Goal: Task Accomplishment & Management: Use online tool/utility

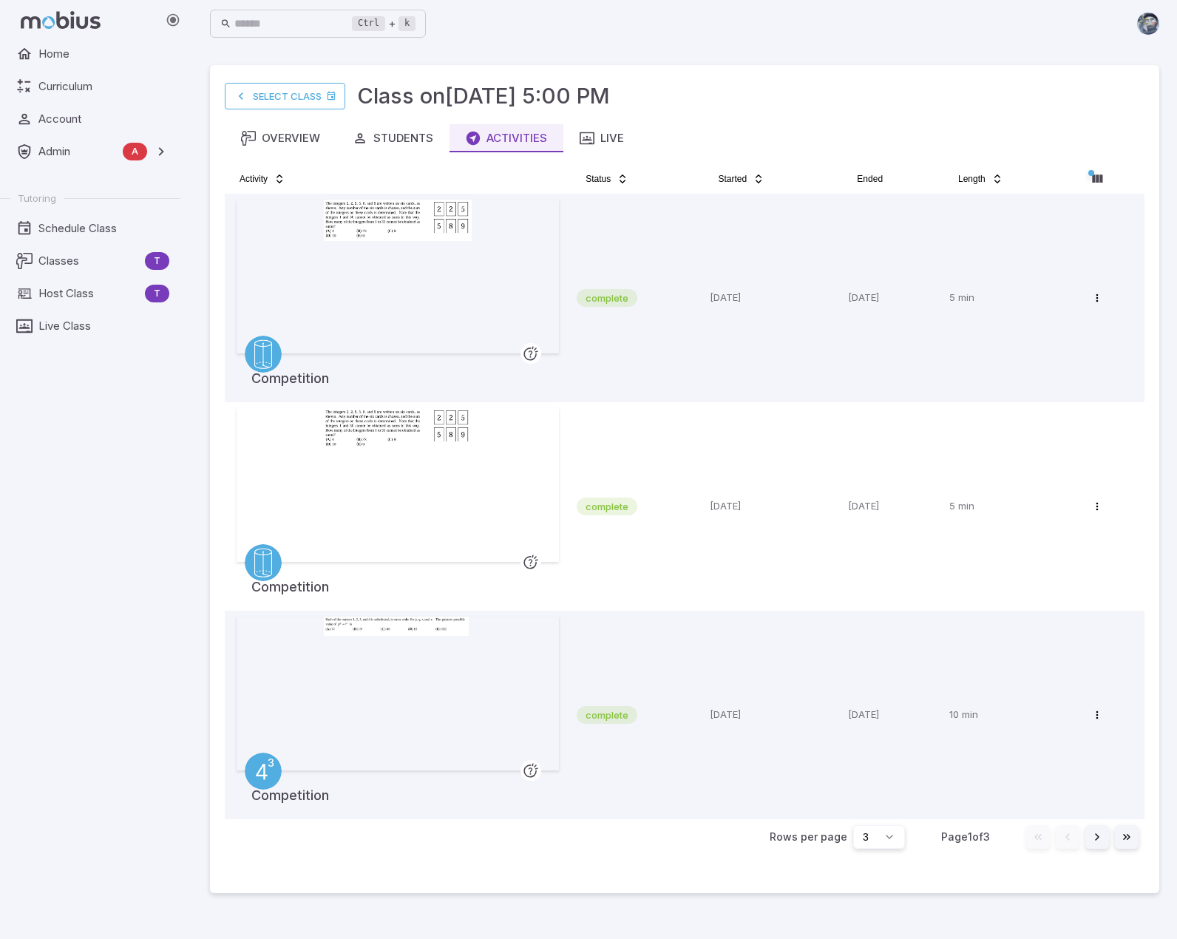
click at [85, 523] on div "Home Curriculum Account Admin A Accounts Finance Testing Tutoring Schedule Clas…" at bounding box center [95, 489] width 191 height 899
click at [77, 253] on span "Classes" at bounding box center [88, 261] width 101 height 16
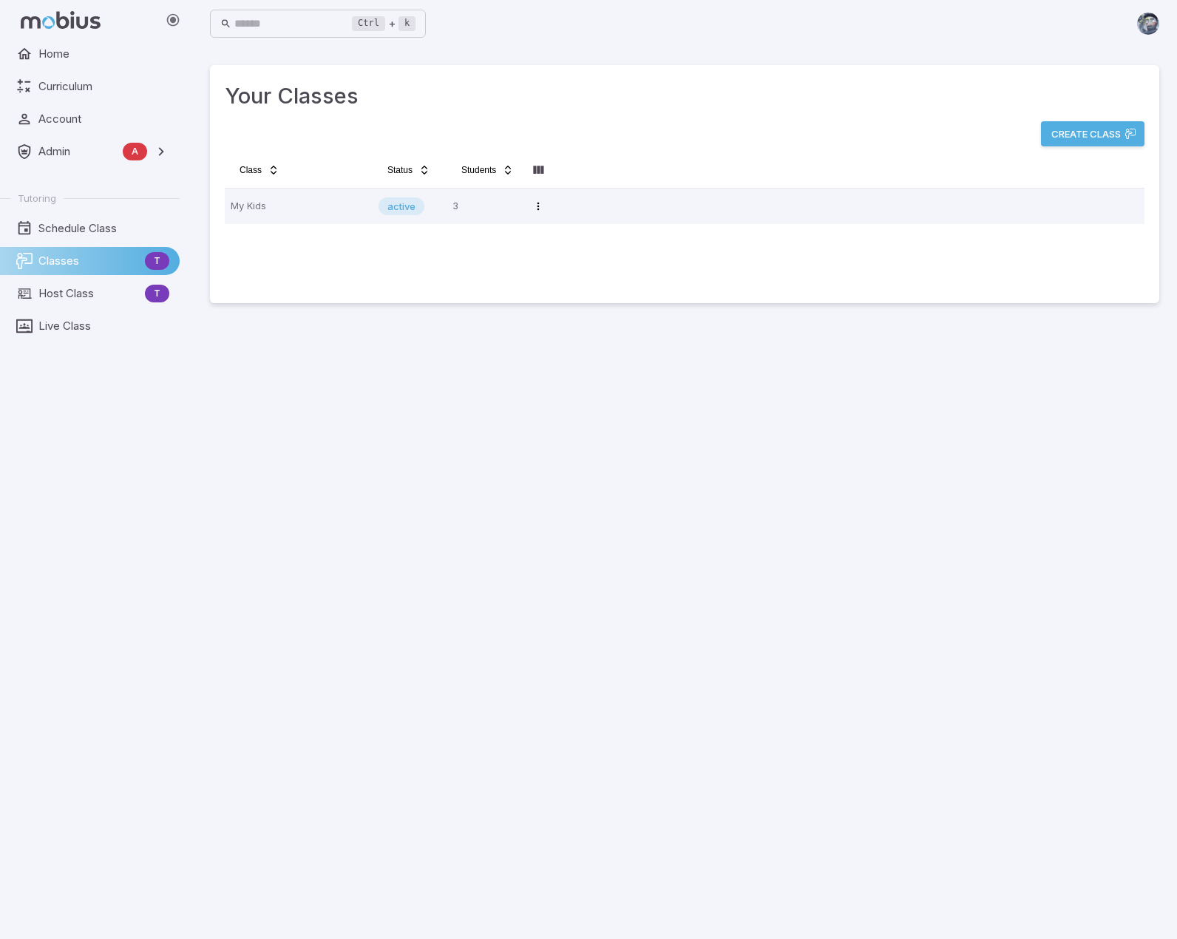
click at [512, 295] on div "Your Classes Create Class Class Status Students My Kids active 3 Open menu" at bounding box center [684, 184] width 949 height 238
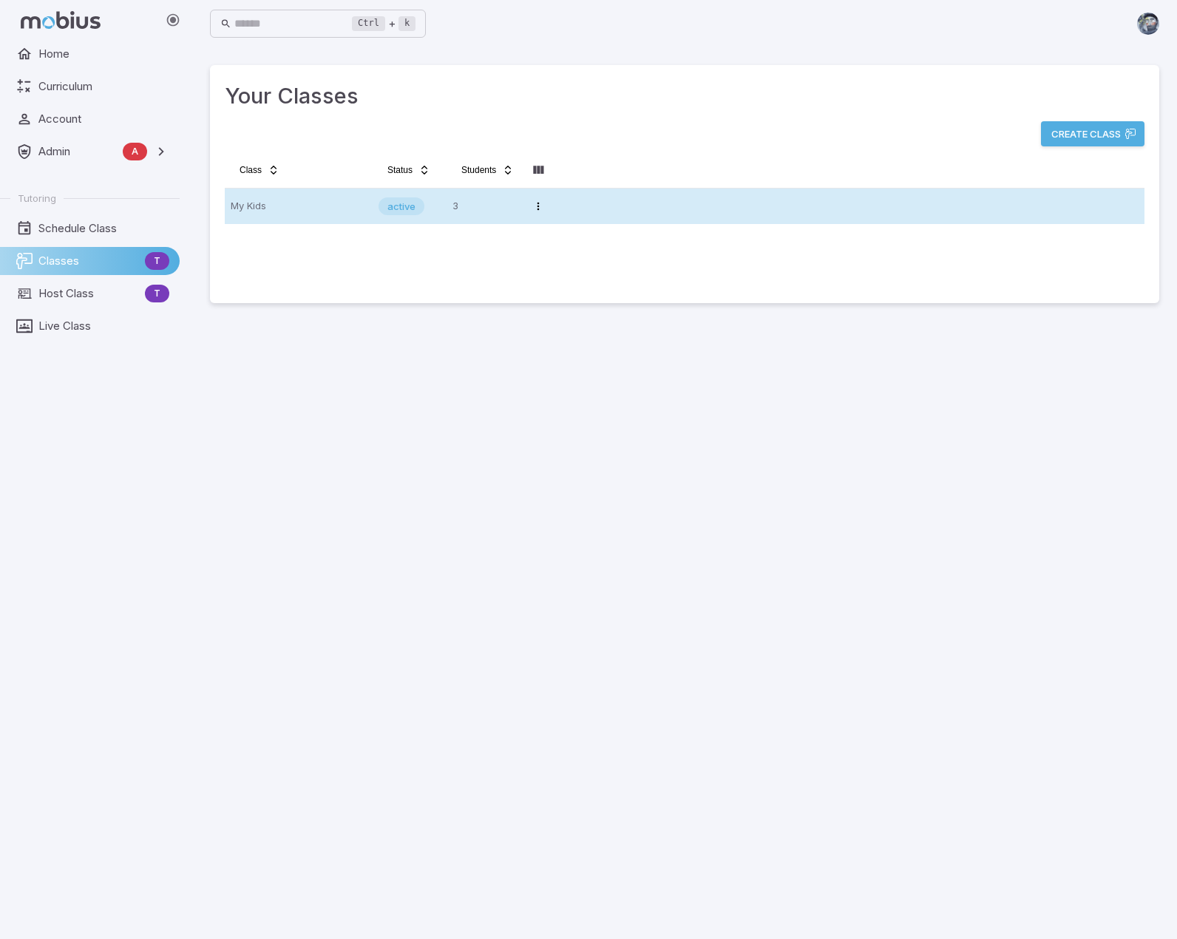
click at [300, 205] on p "My Kids" at bounding box center [299, 206] width 136 height 24
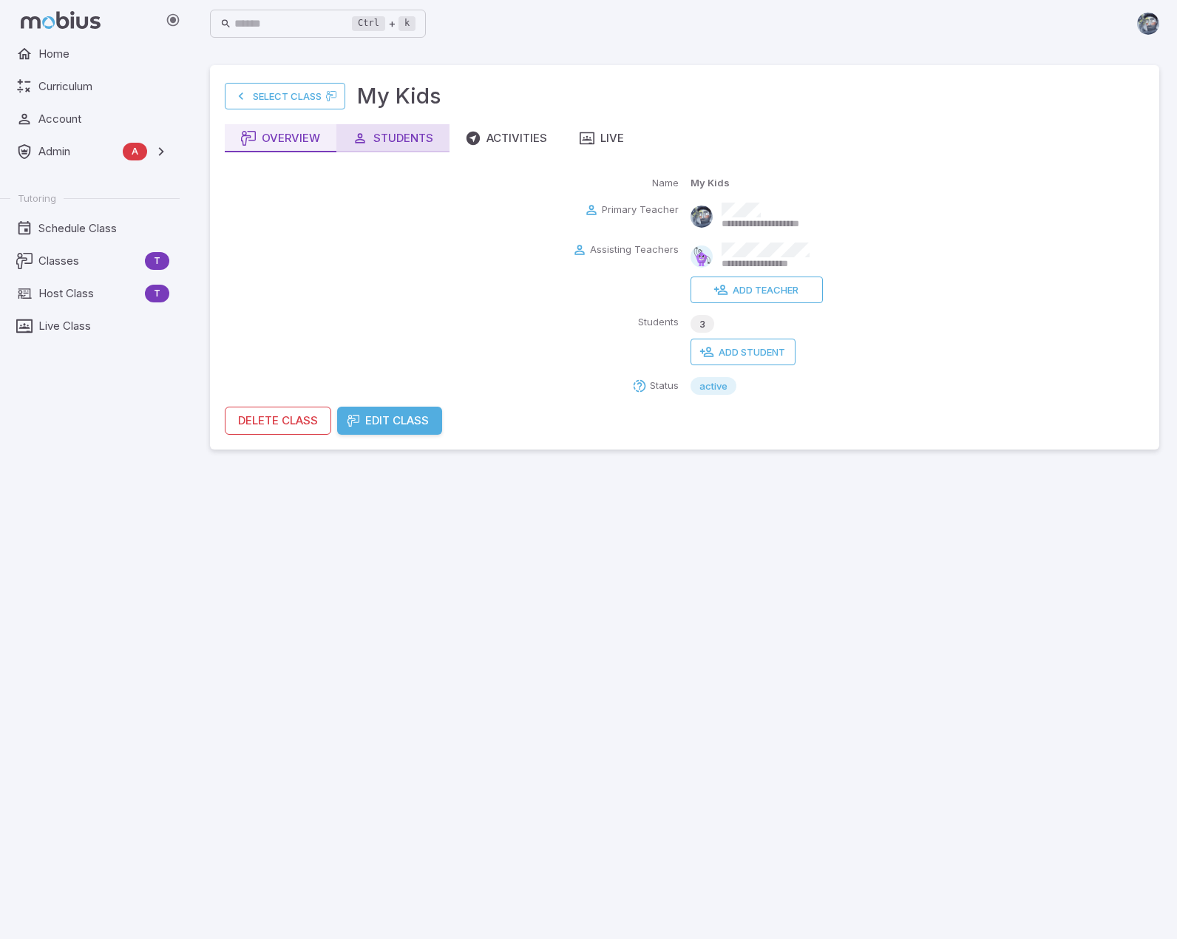
click at [399, 135] on div "Students" at bounding box center [393, 138] width 81 height 16
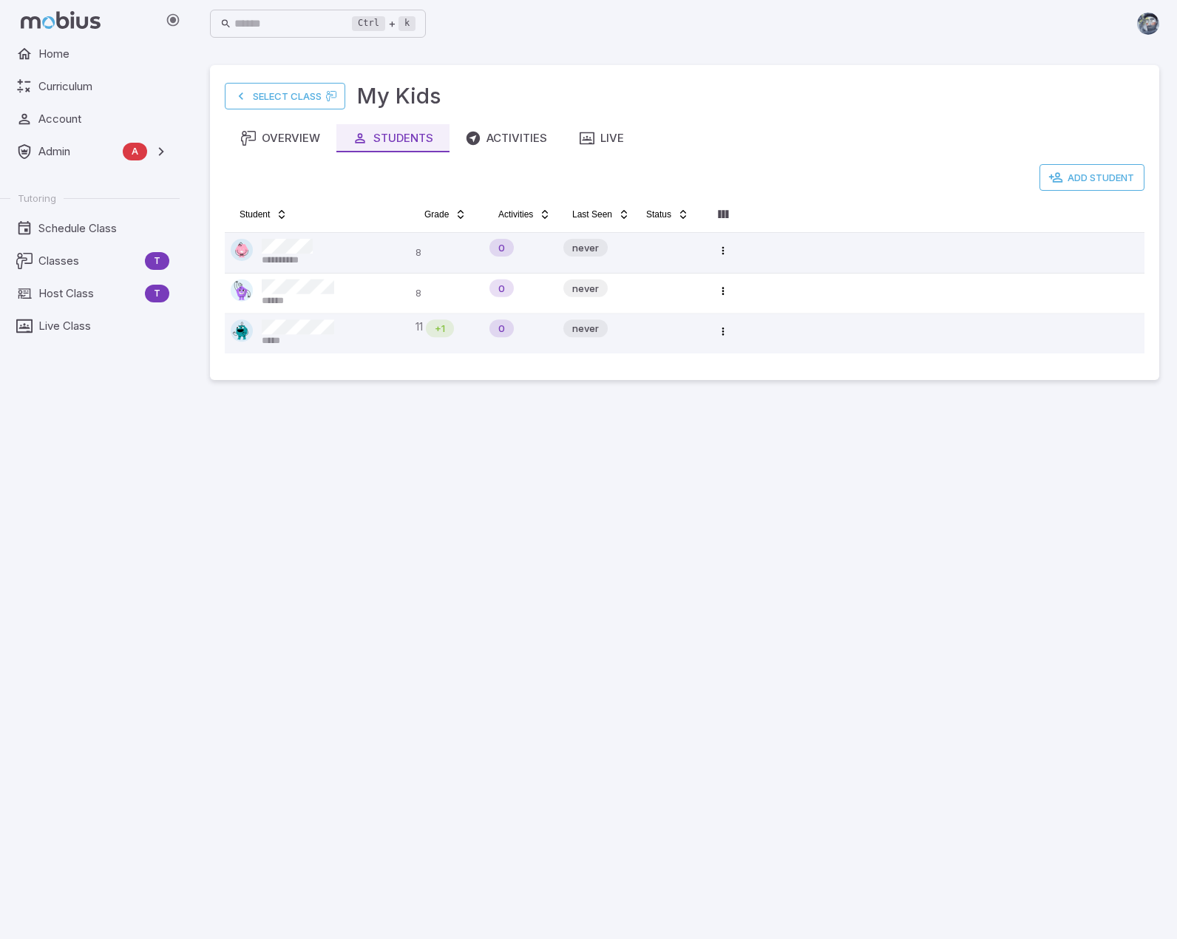
click at [614, 580] on main "**********" at bounding box center [684, 493] width 985 height 892
click at [626, 138] on button "Live" at bounding box center [601, 138] width 77 height 28
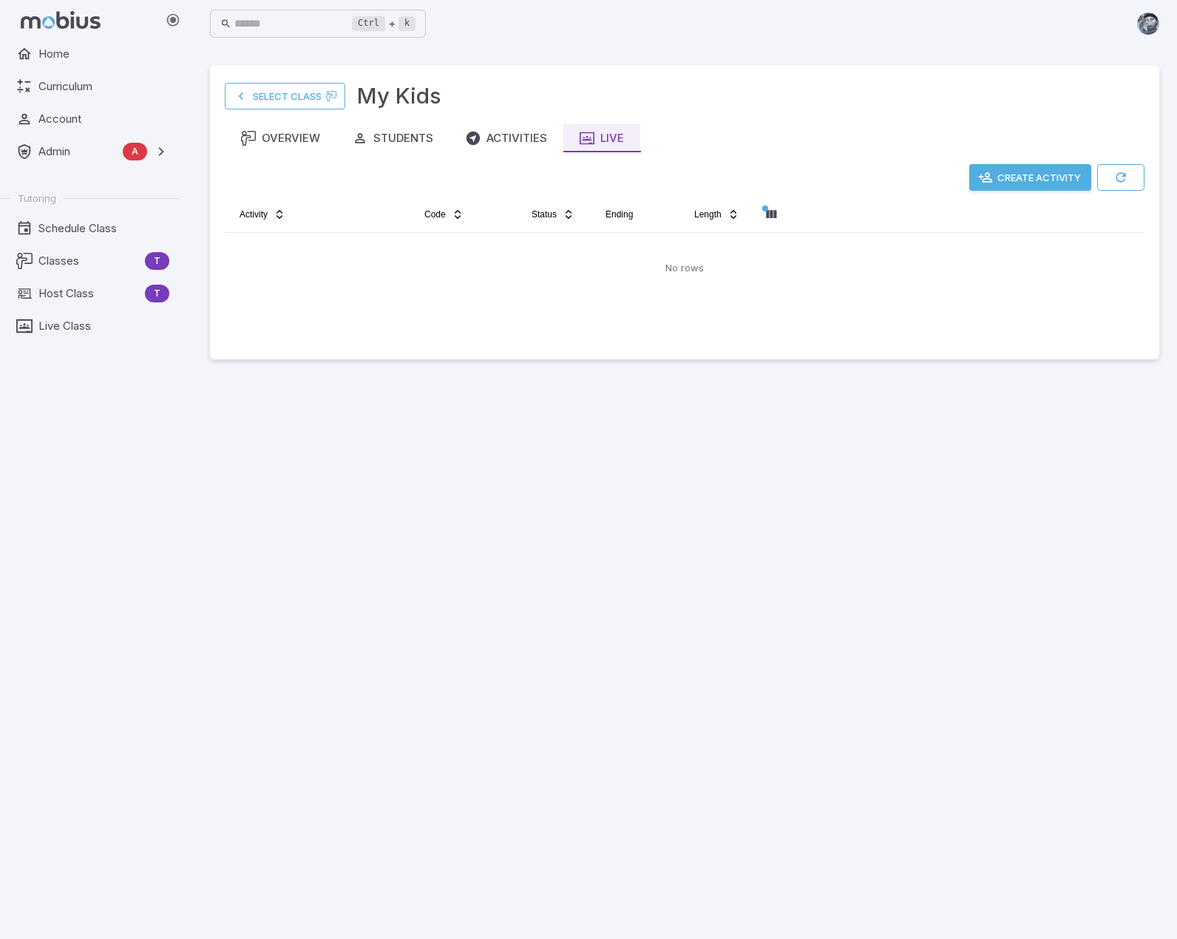
click at [1057, 172] on button "Create Activity" at bounding box center [1030, 177] width 122 height 27
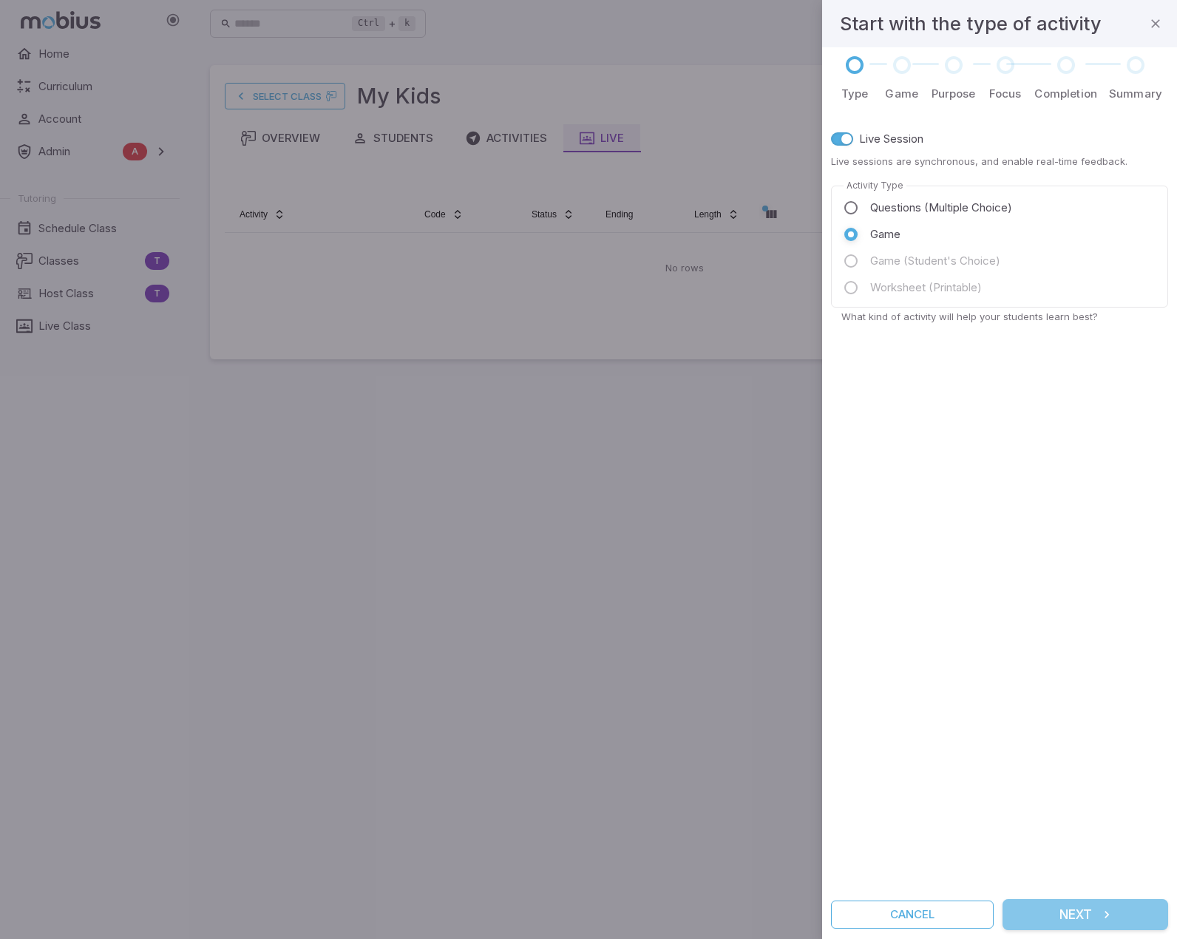
click at [1060, 908] on button "Next" at bounding box center [1086, 914] width 166 height 31
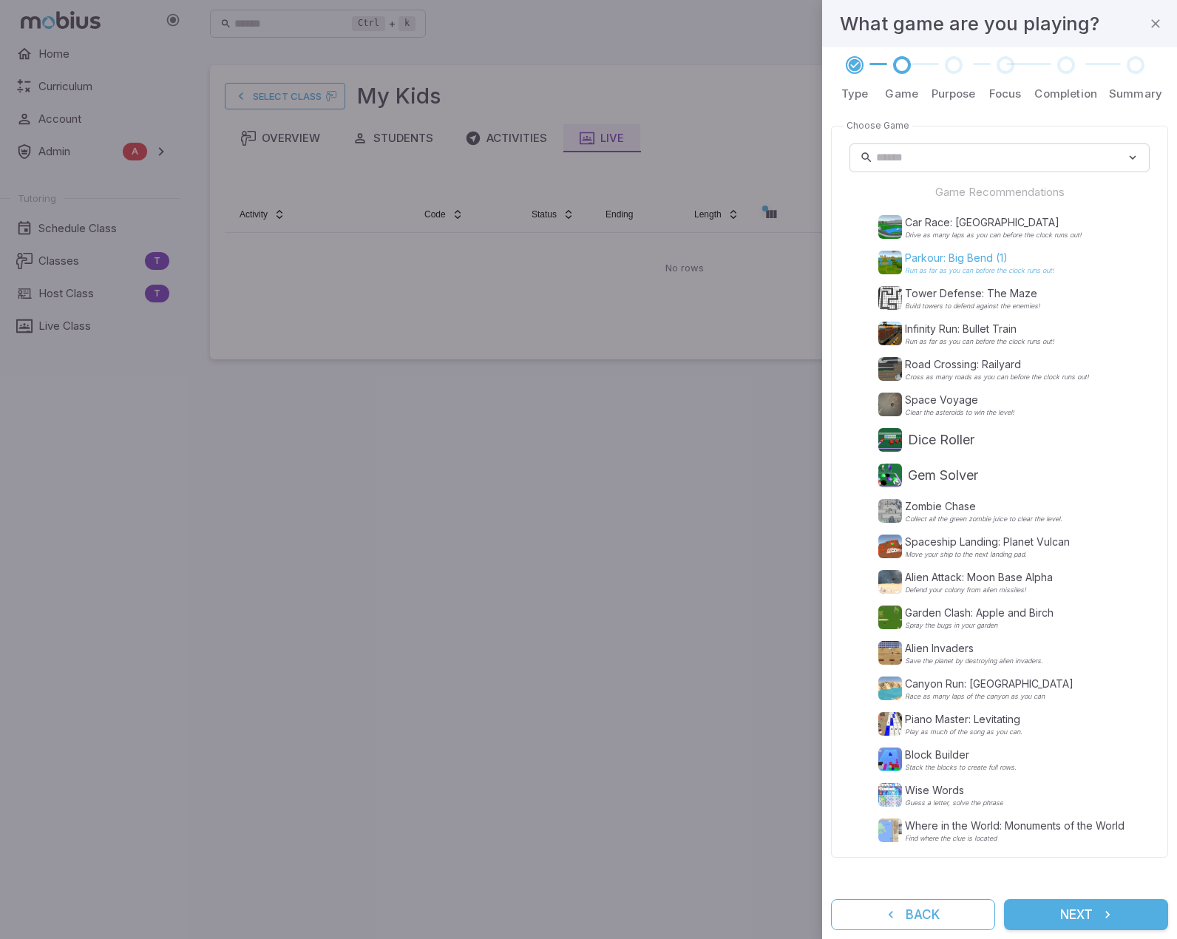
click at [940, 262] on p "Parkour: Big Bend (1)" at bounding box center [979, 258] width 149 height 15
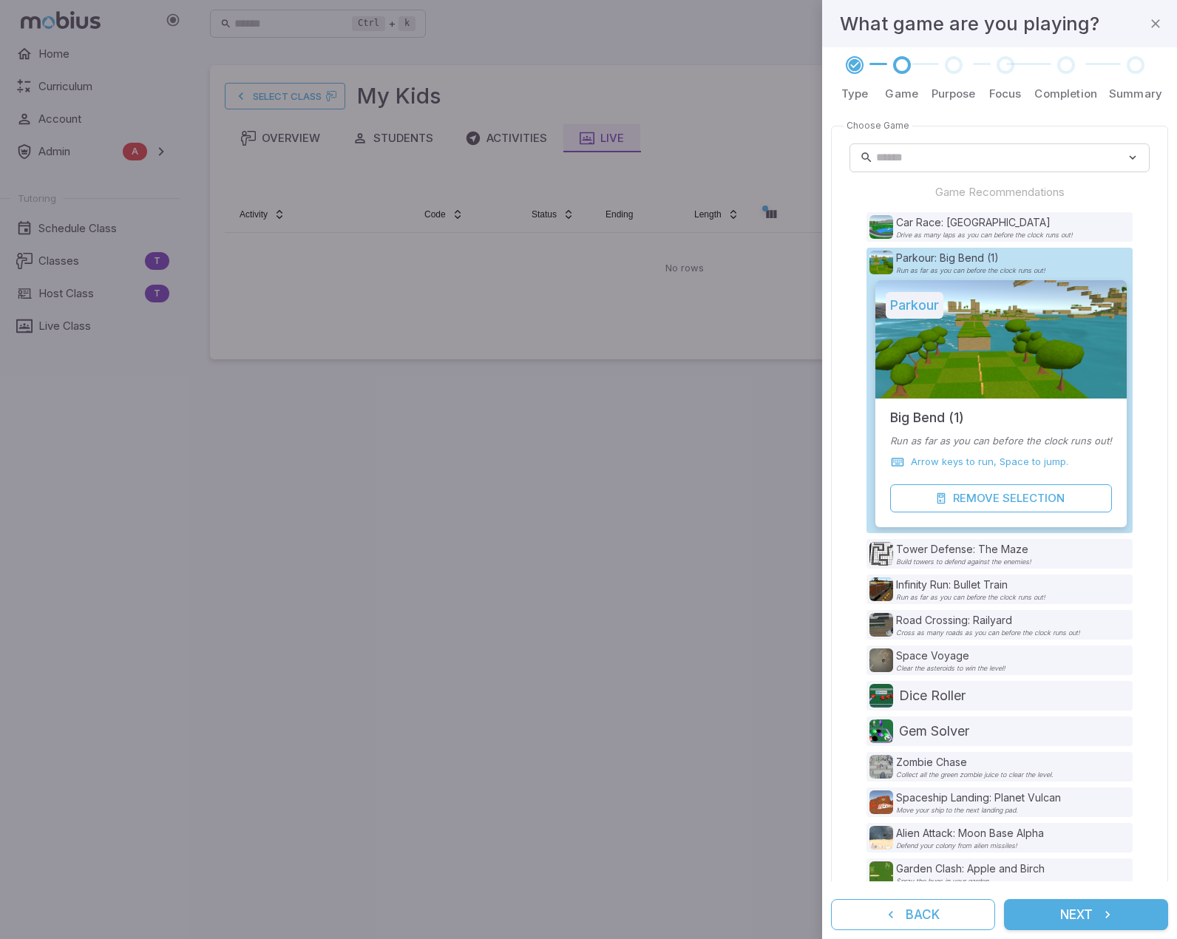
click at [1103, 912] on icon "submit" at bounding box center [1107, 914] width 15 height 15
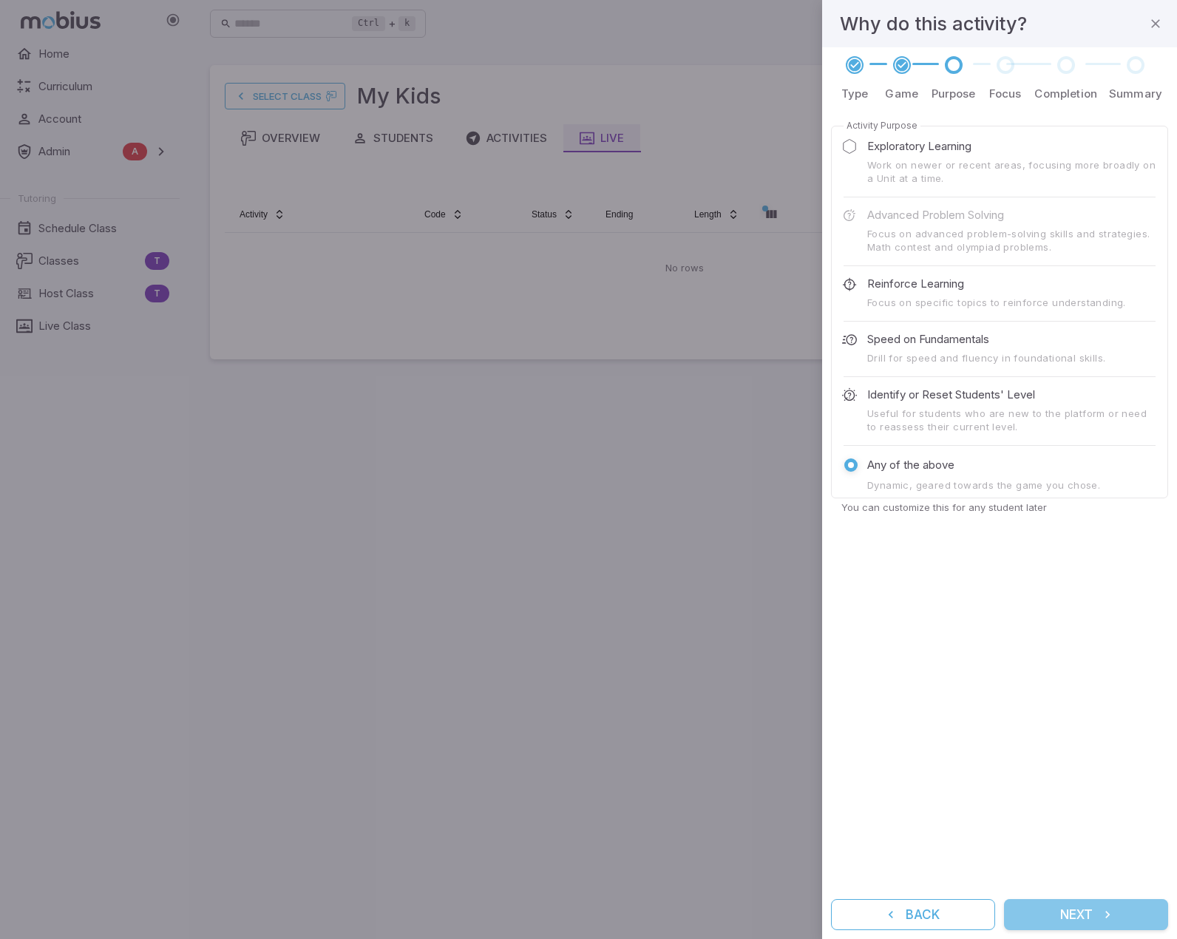
click at [1103, 912] on icon "submit" at bounding box center [1107, 914] width 15 height 15
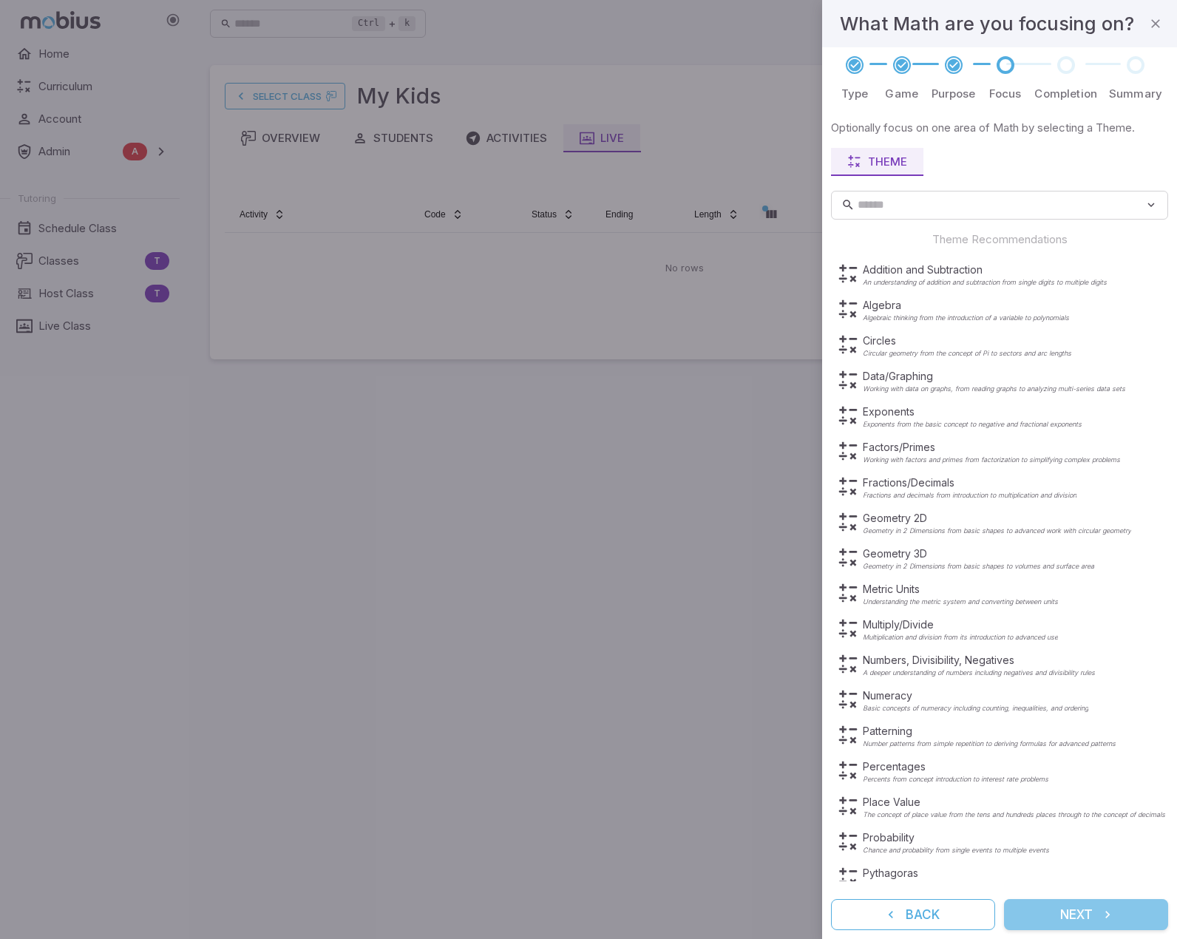
click at [1103, 912] on icon "submit" at bounding box center [1107, 914] width 15 height 15
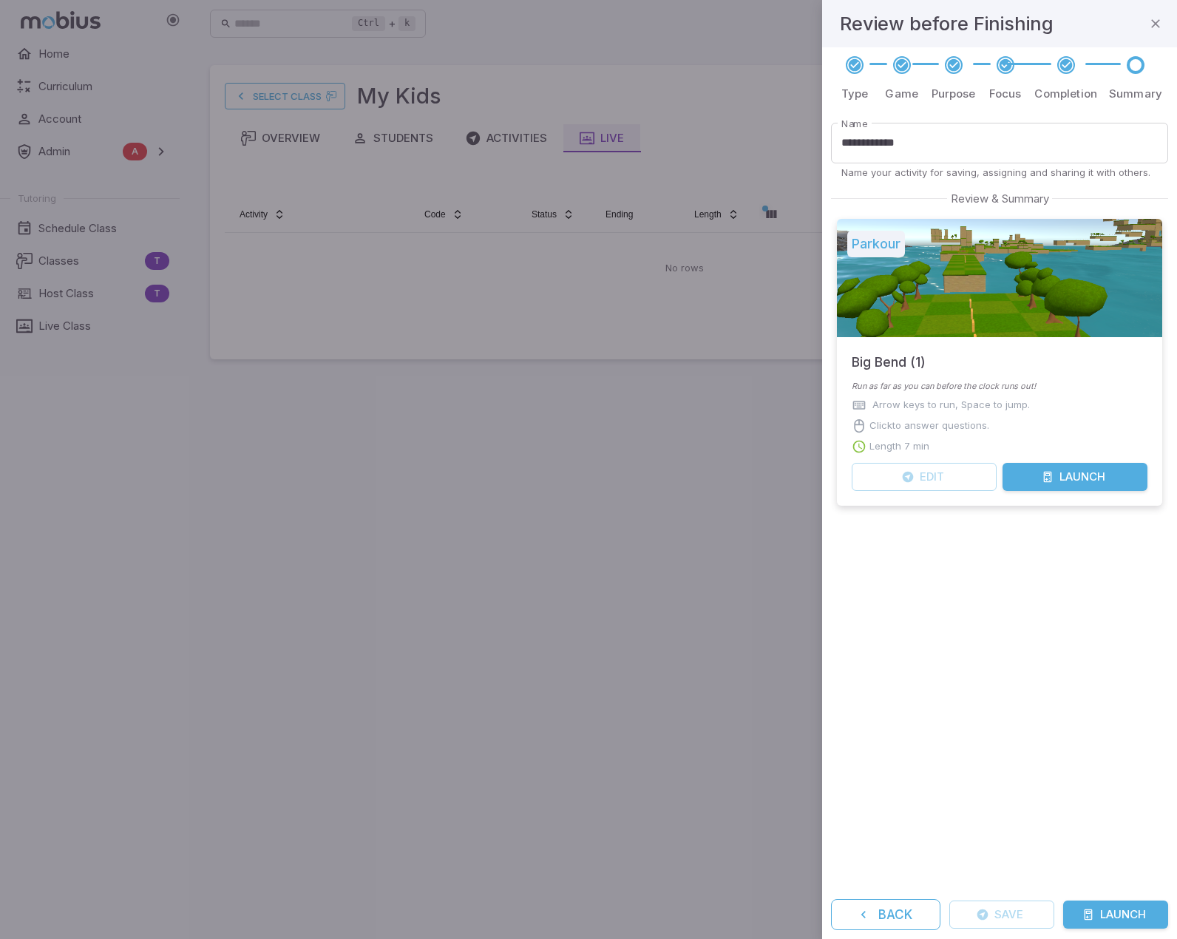
click at [1103, 912] on button "Launch" at bounding box center [1115, 915] width 105 height 28
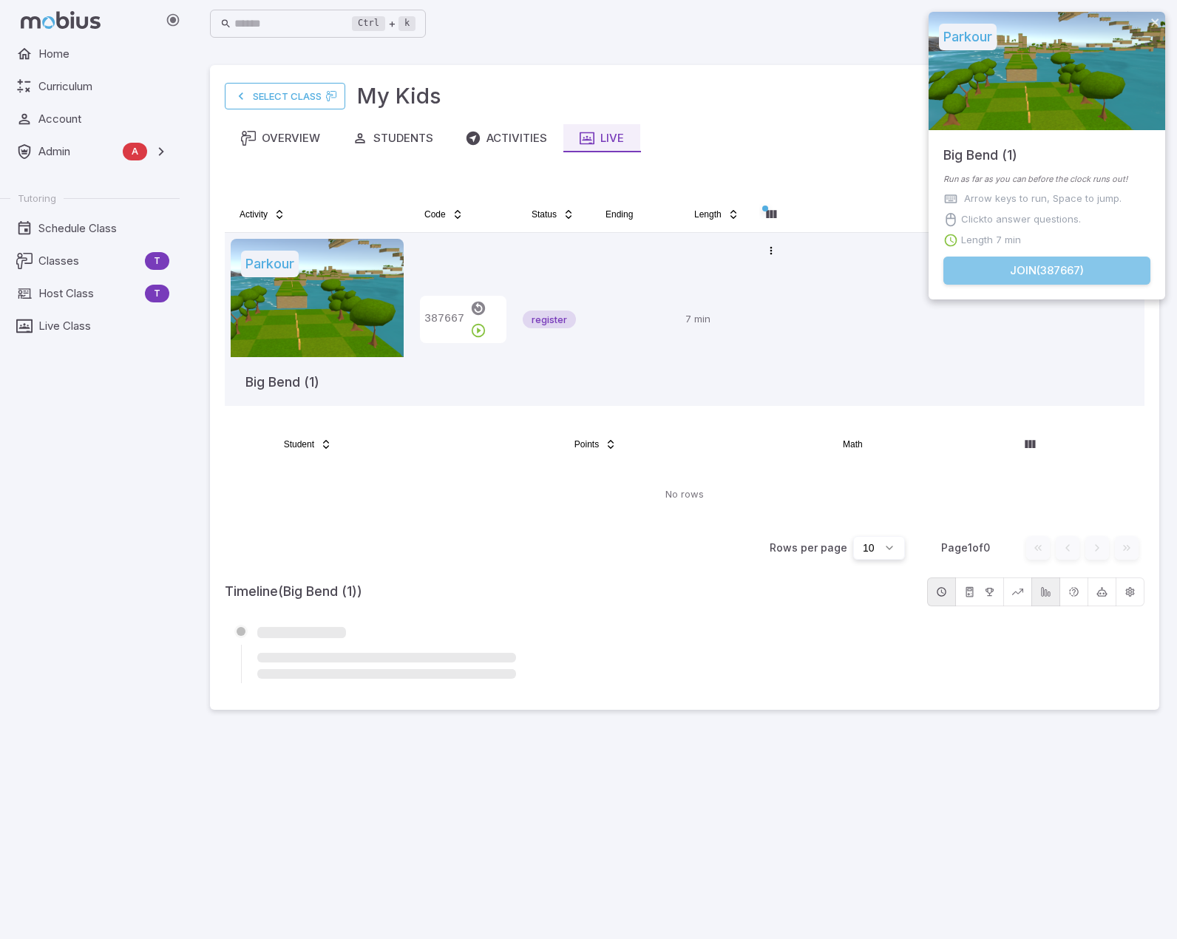
click at [1017, 271] on button "Join ( 387667 )" at bounding box center [1046, 271] width 207 height 28
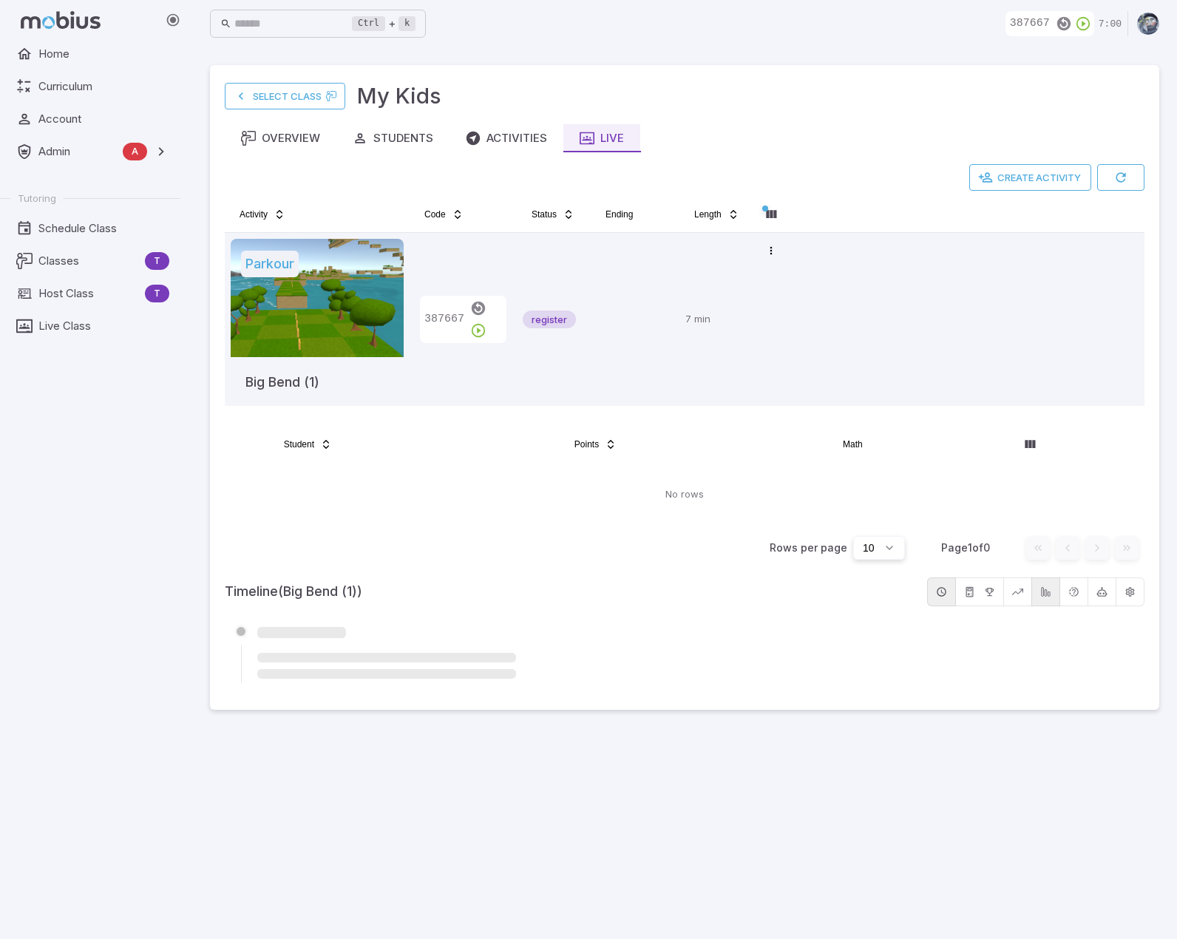
click at [405, 793] on main "Select Class My Kids Overview Students Activities Live Create Activity Activity…" at bounding box center [684, 493] width 985 height 892
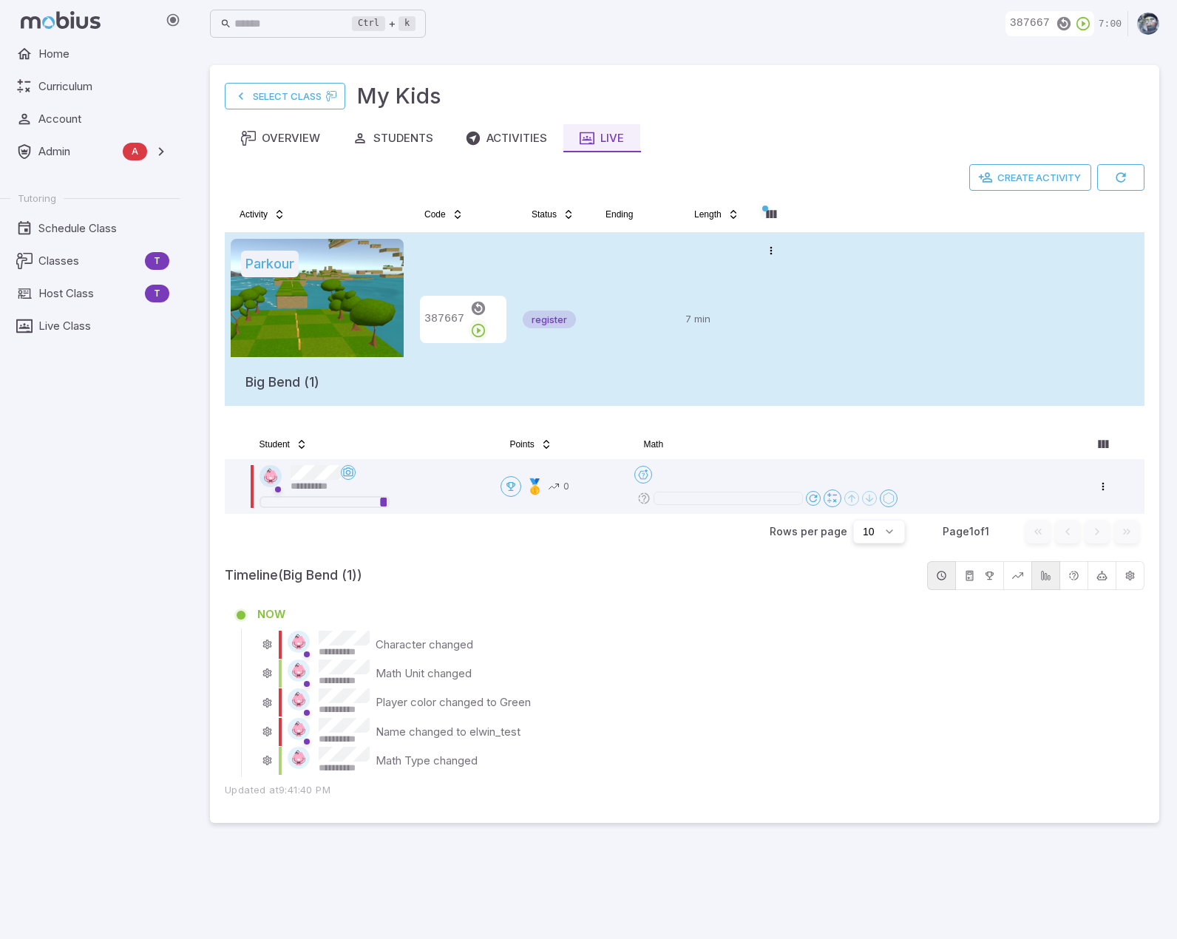
click at [487, 322] on icon "button" at bounding box center [478, 330] width 16 height 16
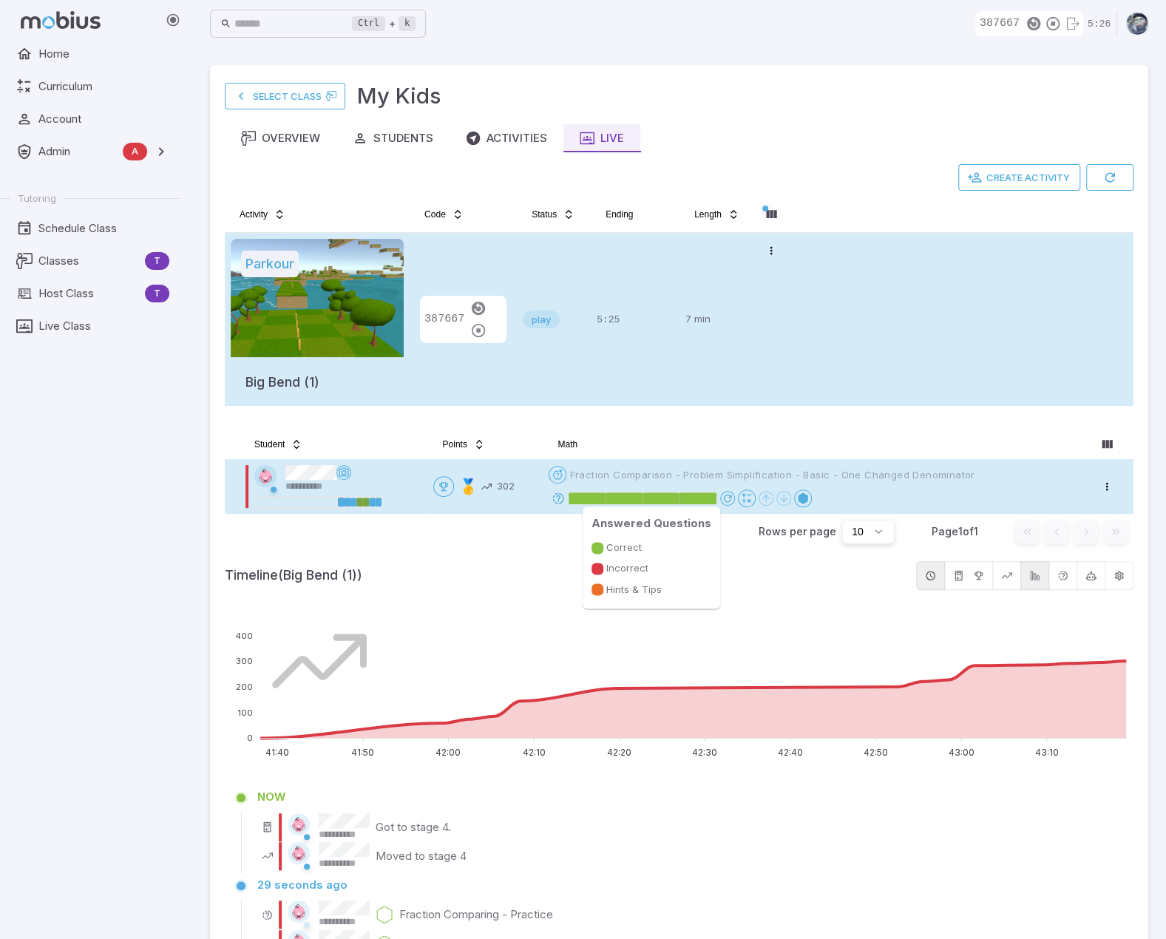
click at [606, 499] on rect at bounding box center [587, 498] width 37 height 12
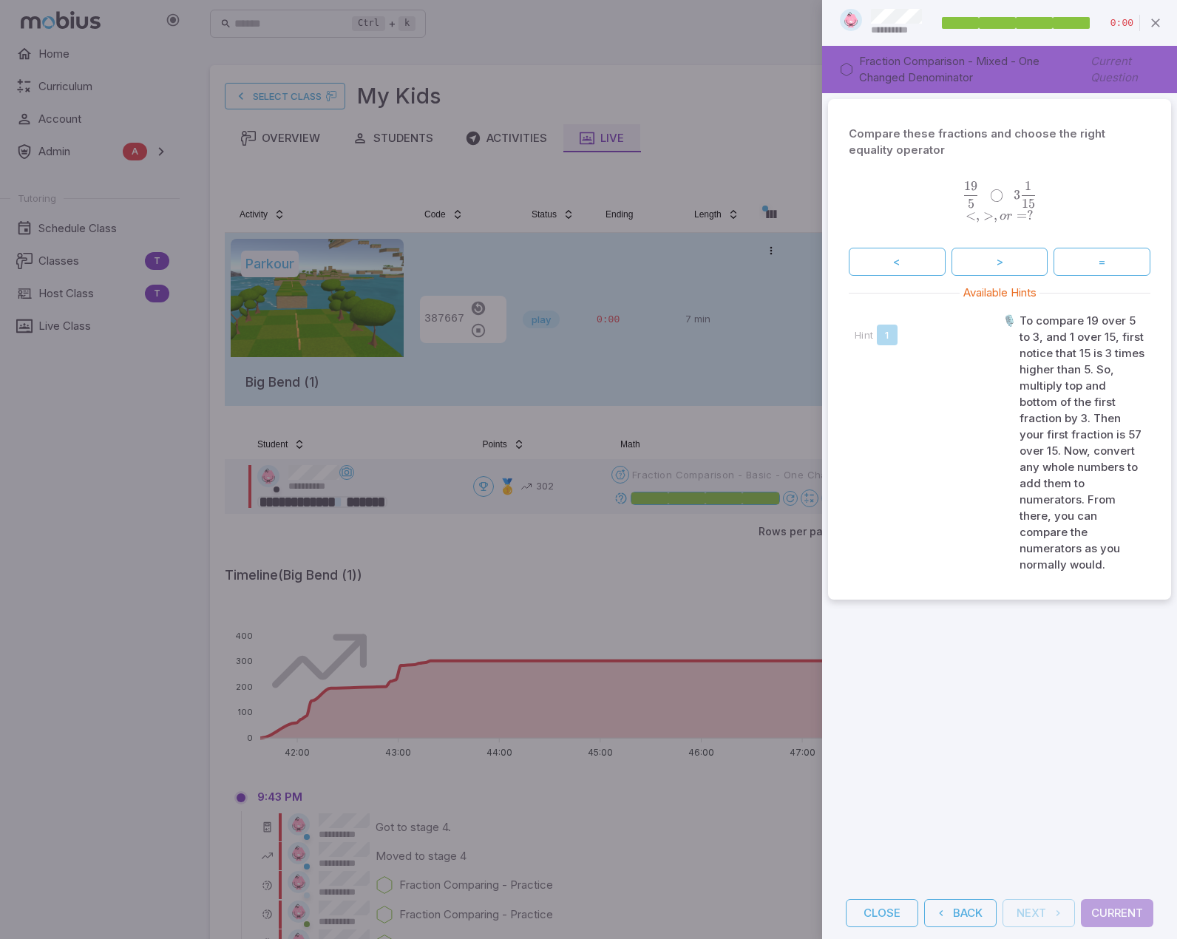
click at [712, 109] on div at bounding box center [588, 469] width 1177 height 939
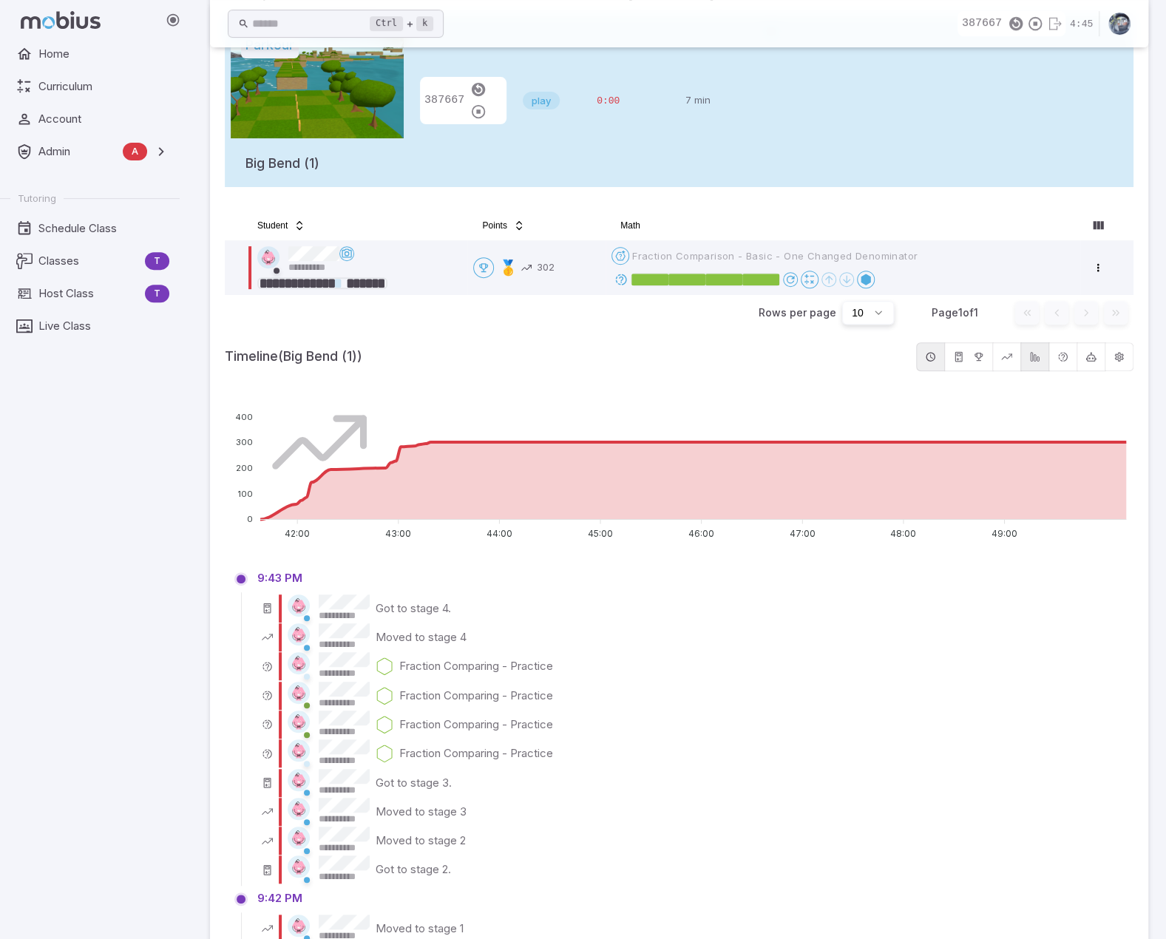
scroll to position [222, 0]
